Goal: Task Accomplishment & Management: Complete application form

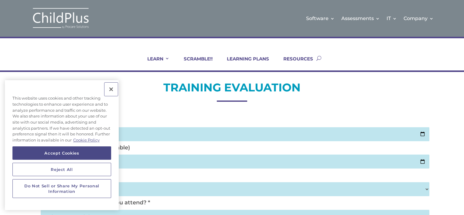
click at [111, 88] on button "Close" at bounding box center [110, 89] width 13 height 13
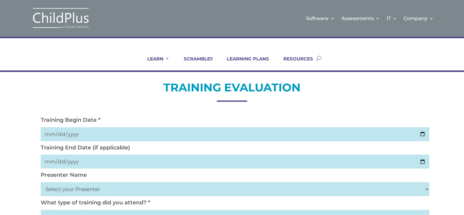
click at [113, 131] on input "date" at bounding box center [235, 134] width 389 height 14
click at [121, 131] on input "date" at bounding box center [235, 134] width 389 height 14
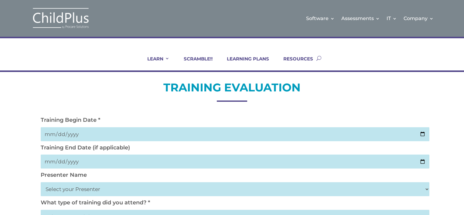
drag, startPoint x: 75, startPoint y: 138, endPoint x: 75, endPoint y: 134, distance: 4.9
click at [75, 134] on input "date" at bounding box center [235, 134] width 389 height 14
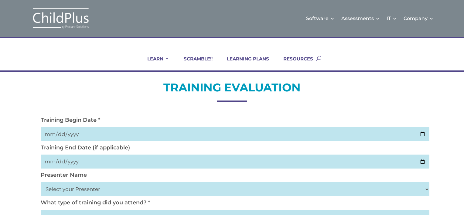
drag, startPoint x: 75, startPoint y: 134, endPoint x: 57, endPoint y: 133, distance: 17.9
click at [57, 133] on input "date" at bounding box center [235, 134] width 389 height 14
click at [59, 134] on input "date" at bounding box center [235, 134] width 389 height 14
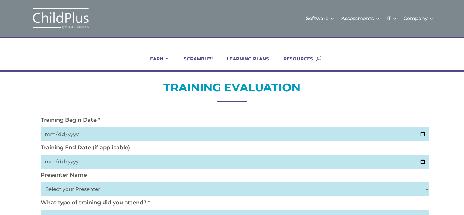
click at [59, 134] on input "date" at bounding box center [235, 134] width 389 height 14
click at [72, 135] on input "date" at bounding box center [235, 134] width 389 height 14
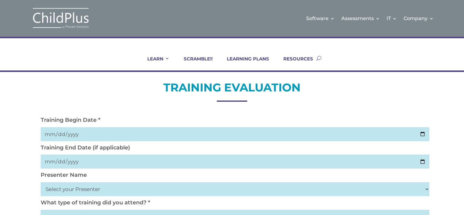
click at [424, 132] on input "date" at bounding box center [235, 134] width 389 height 14
type input "2025-10-02"
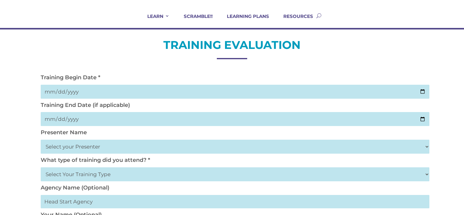
scroll to position [43, 0]
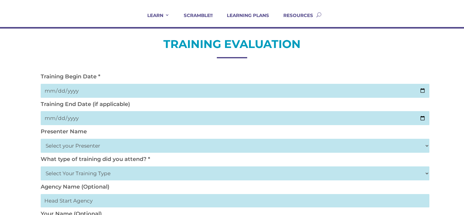
click at [61, 148] on select "Select your Presenter Aaron Dickerson Amy Corkery Cindy Coats Danielle Hensley …" at bounding box center [235, 146] width 389 height 14
click at [56, 145] on select "Select your Presenter Aaron Dickerson Amy Corkery Cindy Coats Danielle Hensley …" at bounding box center [235, 146] width 389 height 14
select select "Nickerson, Trecia"
click at [41, 139] on select "Select your Presenter Aaron Dickerson Amy Corkery Cindy Coats Danielle Hensley …" at bounding box center [235, 146] width 389 height 14
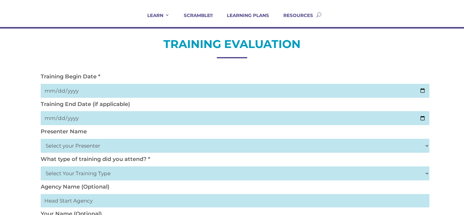
click at [62, 172] on select "Select Your Training Type On-site (at your agency) Virtual Visit Live Group Web…" at bounding box center [235, 173] width 389 height 14
select select "Virtual Visit"
click at [41, 166] on select "Select Your Training Type On-site (at your agency) Virtual Visit Live Group Web…" at bounding box center [235, 173] width 389 height 14
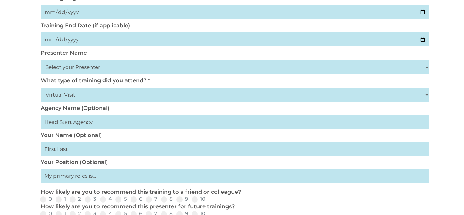
scroll to position [122, 0]
click at [88, 124] on input "text" at bounding box center [235, 122] width 389 height 13
click at [71, 153] on input "text" at bounding box center [235, 149] width 389 height 13
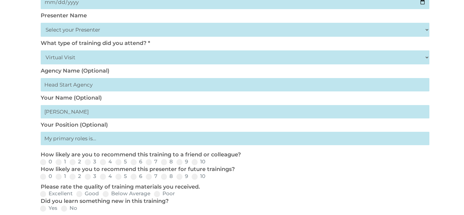
scroll to position [165, 0]
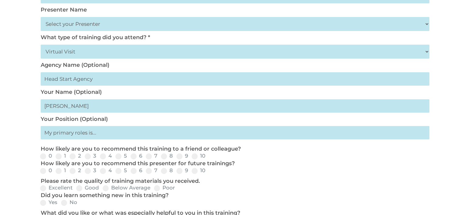
type input "Laura Lugo"
click at [87, 135] on input "text" at bounding box center [235, 132] width 389 height 13
click at [93, 134] on input "text" at bounding box center [235, 132] width 389 height 13
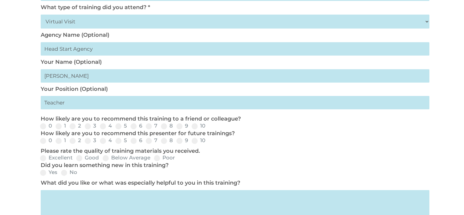
scroll to position [198, 0]
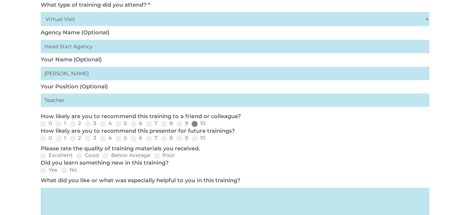
type input "Teacher"
click at [193, 124] on span at bounding box center [195, 124] width 6 height 6
click at [208, 124] on input "10" at bounding box center [210, 126] width 4 height 4
radio input "true"
click at [193, 138] on span at bounding box center [195, 138] width 6 height 6
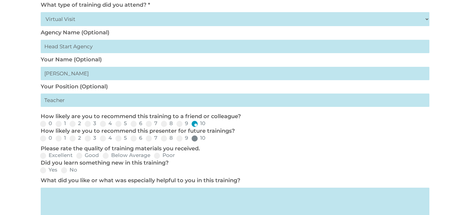
click at [208, 138] on input "10" at bounding box center [210, 140] width 4 height 4
radio input "true"
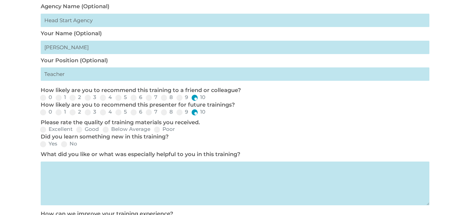
scroll to position [227, 0]
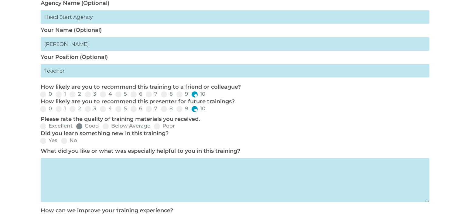
click at [80, 126] on span at bounding box center [79, 126] width 6 height 6
click at [102, 126] on input "Good" at bounding box center [104, 128] width 4 height 4
radio input "true"
click at [48, 140] on label "Yes" at bounding box center [48, 140] width 17 height 5
click at [60, 141] on input "Yes" at bounding box center [62, 143] width 4 height 4
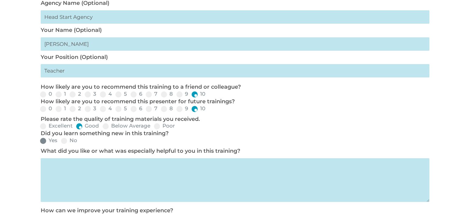
radio input "true"
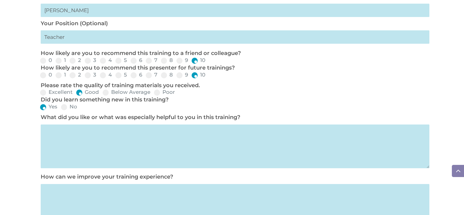
scroll to position [261, 0]
click at [94, 129] on textarea at bounding box center [235, 146] width 389 height 44
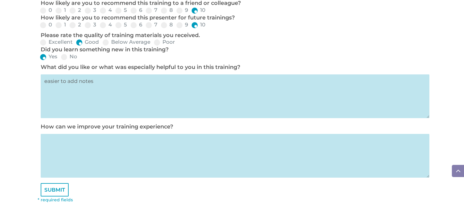
scroll to position [313, 0]
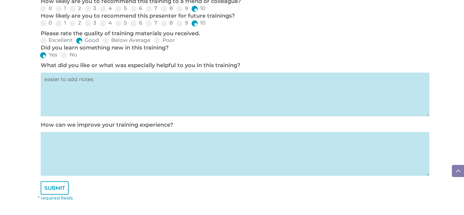
type textarea "easier to add notes"
click at [87, 135] on textarea at bounding box center [235, 154] width 389 height 44
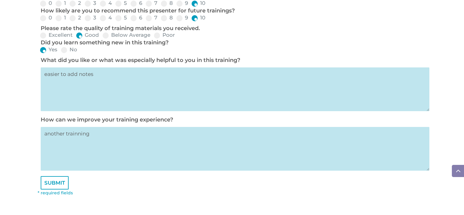
scroll to position [318, 0]
click at [76, 136] on textarea "another training" at bounding box center [235, 149] width 389 height 44
type textarea "a"
type textarea "m"
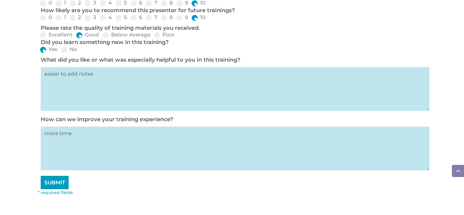
type textarea "more time"
click at [56, 185] on input "SUBMIT" at bounding box center [55, 182] width 28 height 13
